Goal: Use online tool/utility: Utilize a website feature to perform a specific function

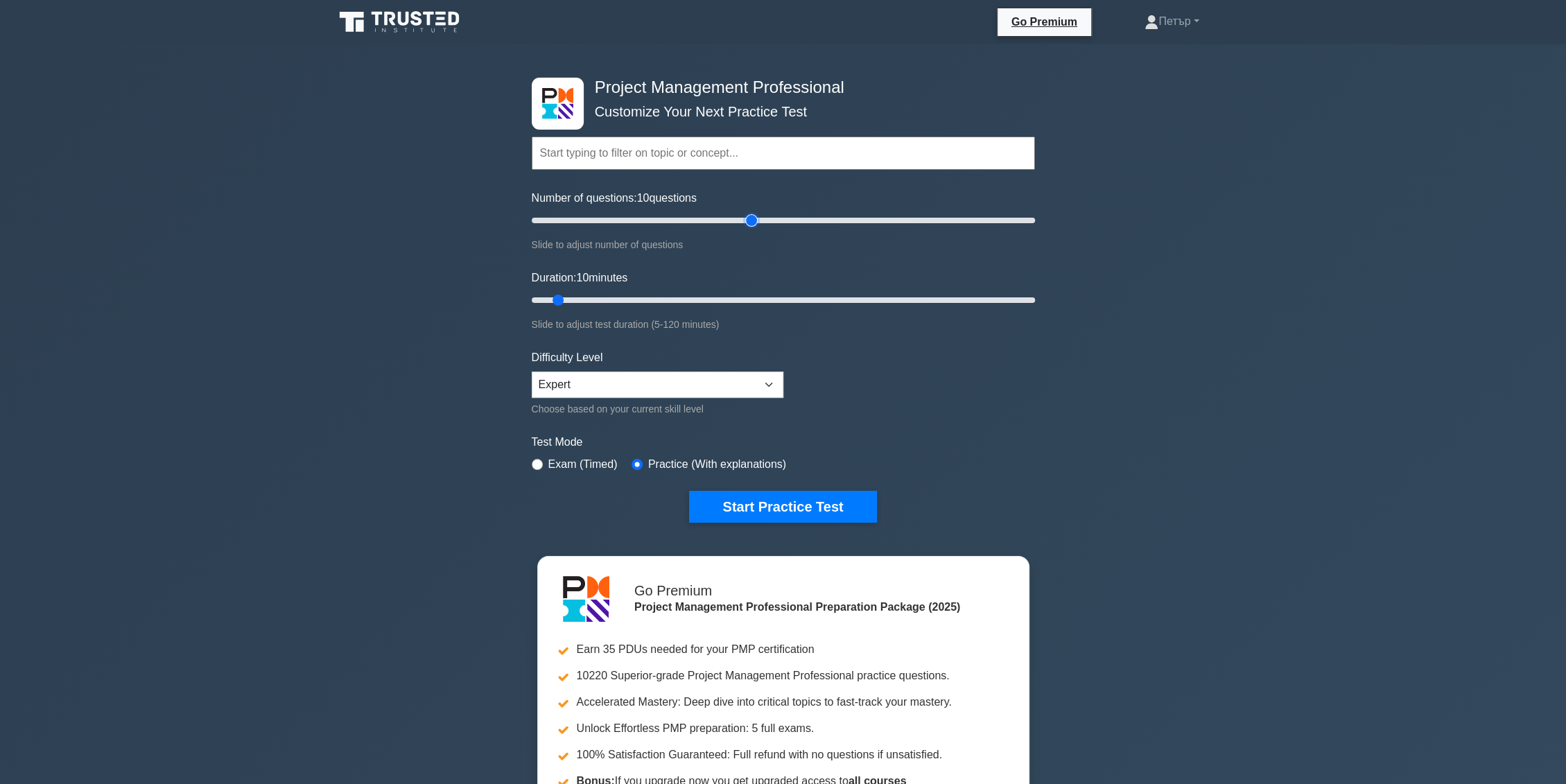
click at [754, 218] on input "Number of questions: 10 questions" at bounding box center [783, 220] width 503 height 17
click at [703, 219] on input "Number of questions: 70 questions" at bounding box center [783, 220] width 503 height 17
click at [692, 219] on input "Number of questions: 65 questions" at bounding box center [783, 220] width 503 height 17
click at [669, 219] on input "Number of questions: 60 questions" at bounding box center [783, 220] width 503 height 17
click at [656, 222] on input "Number of questions: 55 questions" at bounding box center [783, 220] width 503 height 17
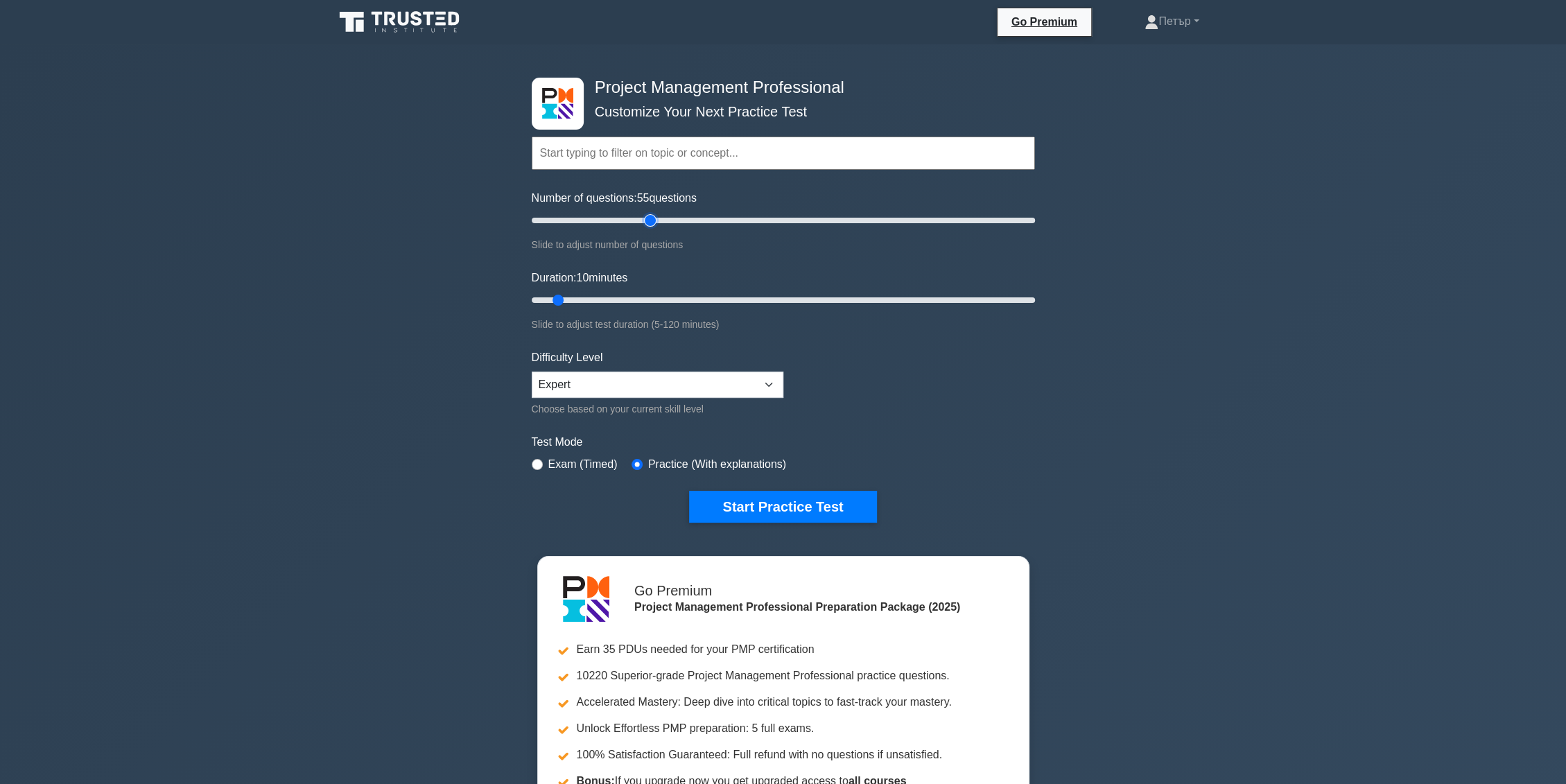
type input "50"
click at [647, 222] on input "Number of questions: 55 questions" at bounding box center [783, 220] width 503 height 17
type input "120"
click at [1027, 301] on input "Duration: 120 minutes" at bounding box center [783, 300] width 503 height 17
click at [827, 506] on button "Start Practice Test" at bounding box center [783, 506] width 188 height 32
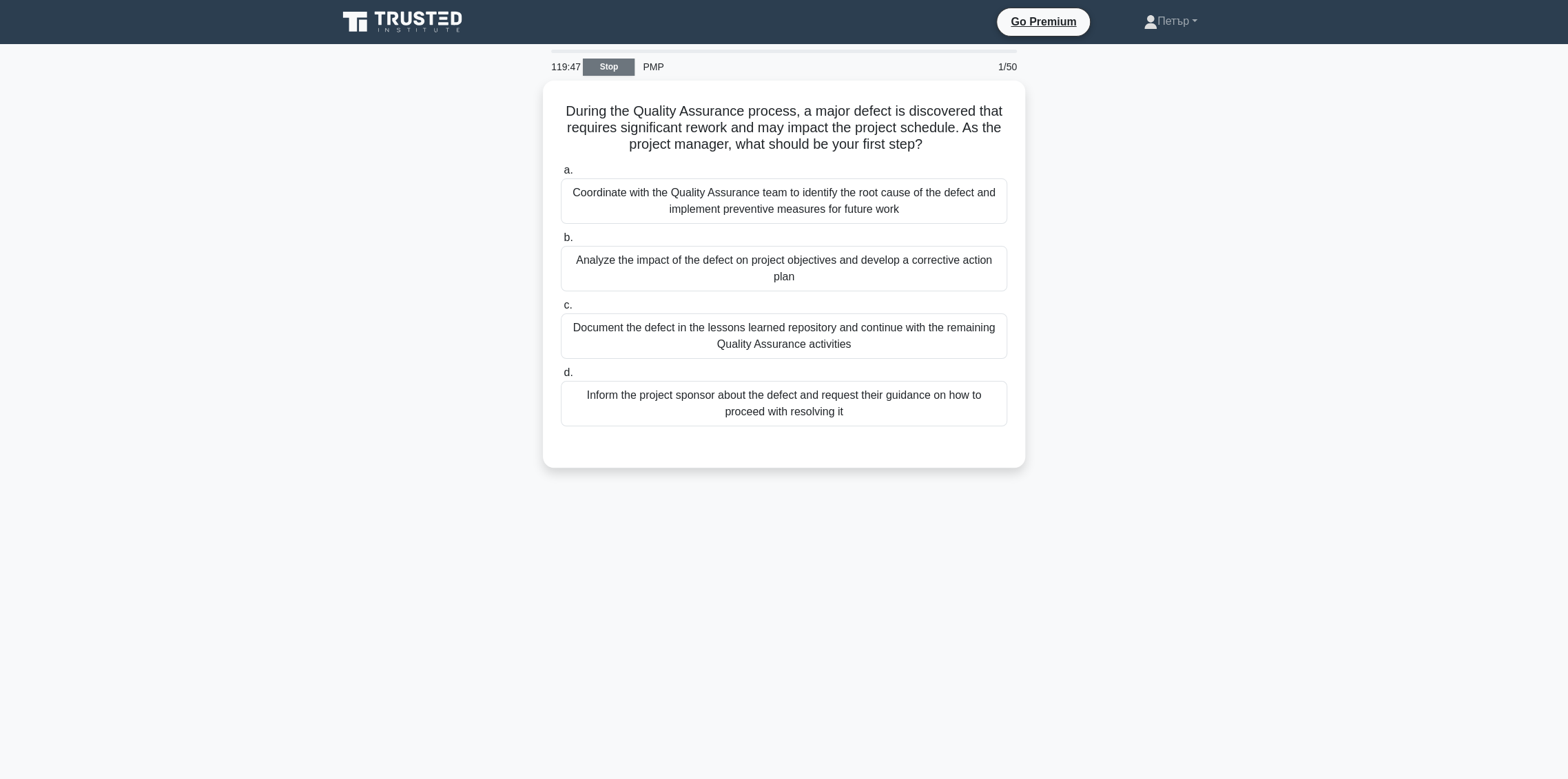
click at [587, 61] on link "Stop" at bounding box center [608, 67] width 52 height 17
